Goal: Check status: Check status

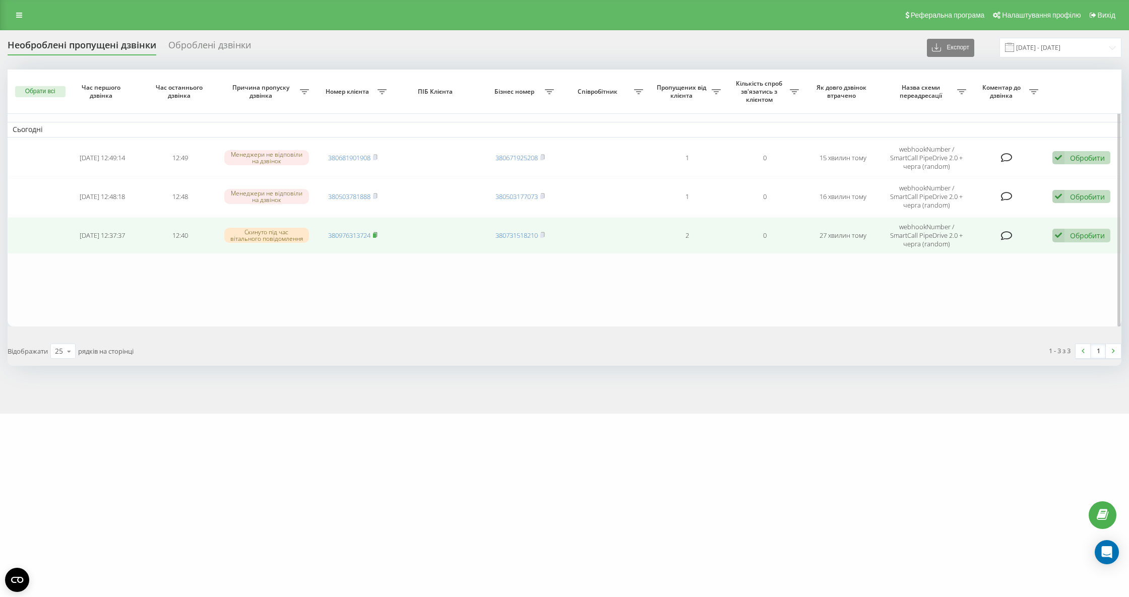
click at [374, 236] on icon at bounding box center [375, 235] width 5 height 6
